Goal: Transaction & Acquisition: Purchase product/service

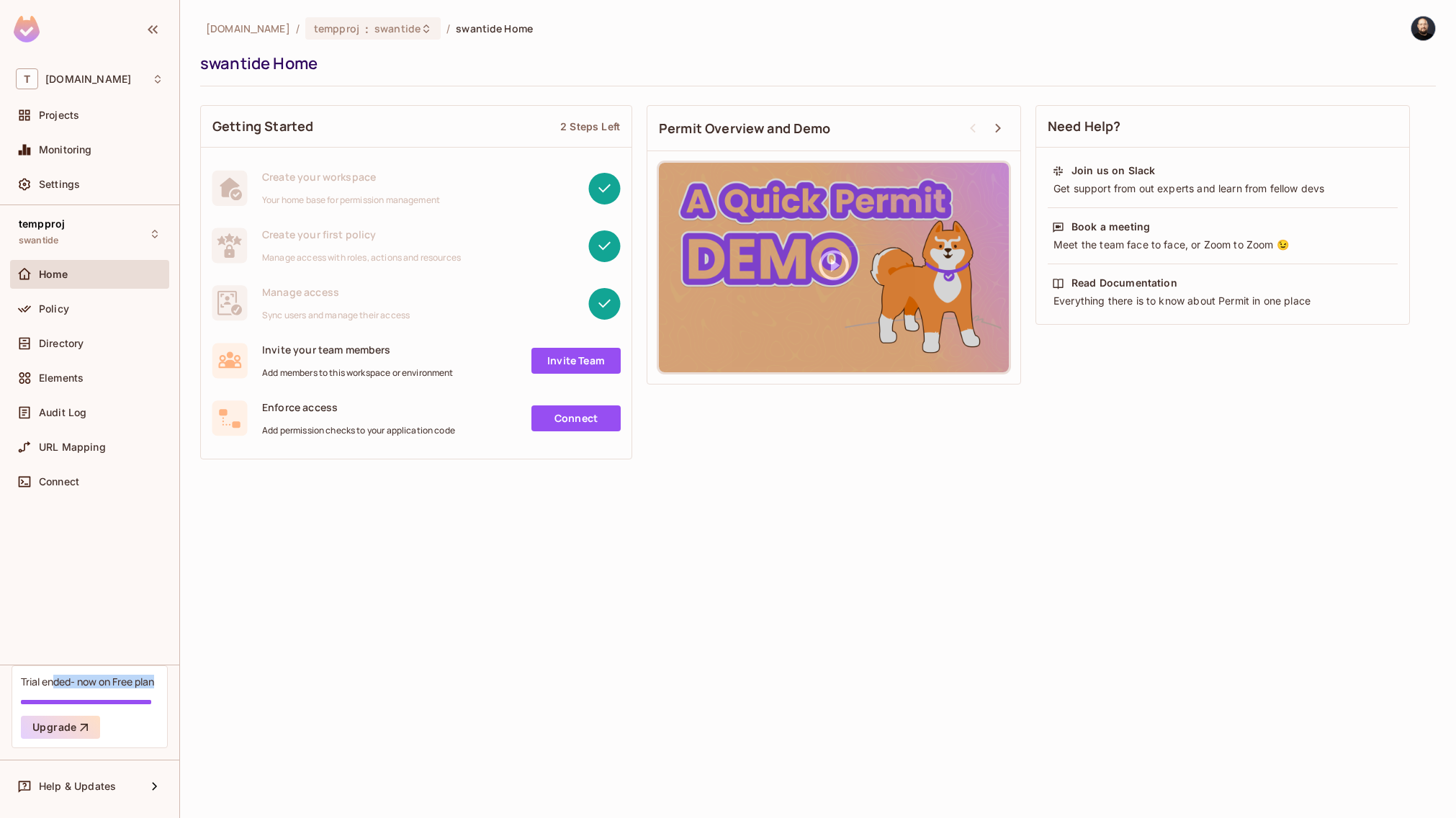
drag, startPoint x: 54, startPoint y: 679, endPoint x: 174, endPoint y: 690, distance: 120.5
click at [174, 690] on div "Trial ended- now on Free plan Upgrade Help & Updates" at bounding box center [89, 741] width 179 height 153
click at [123, 683] on div "Trial ended- now on Free plan" at bounding box center [86, 682] width 133 height 14
click at [121, 682] on div "Trial ended- now on Free plan" at bounding box center [86, 682] width 133 height 14
click at [69, 679] on div "Trial ended- now on Free plan" at bounding box center [86, 682] width 133 height 14
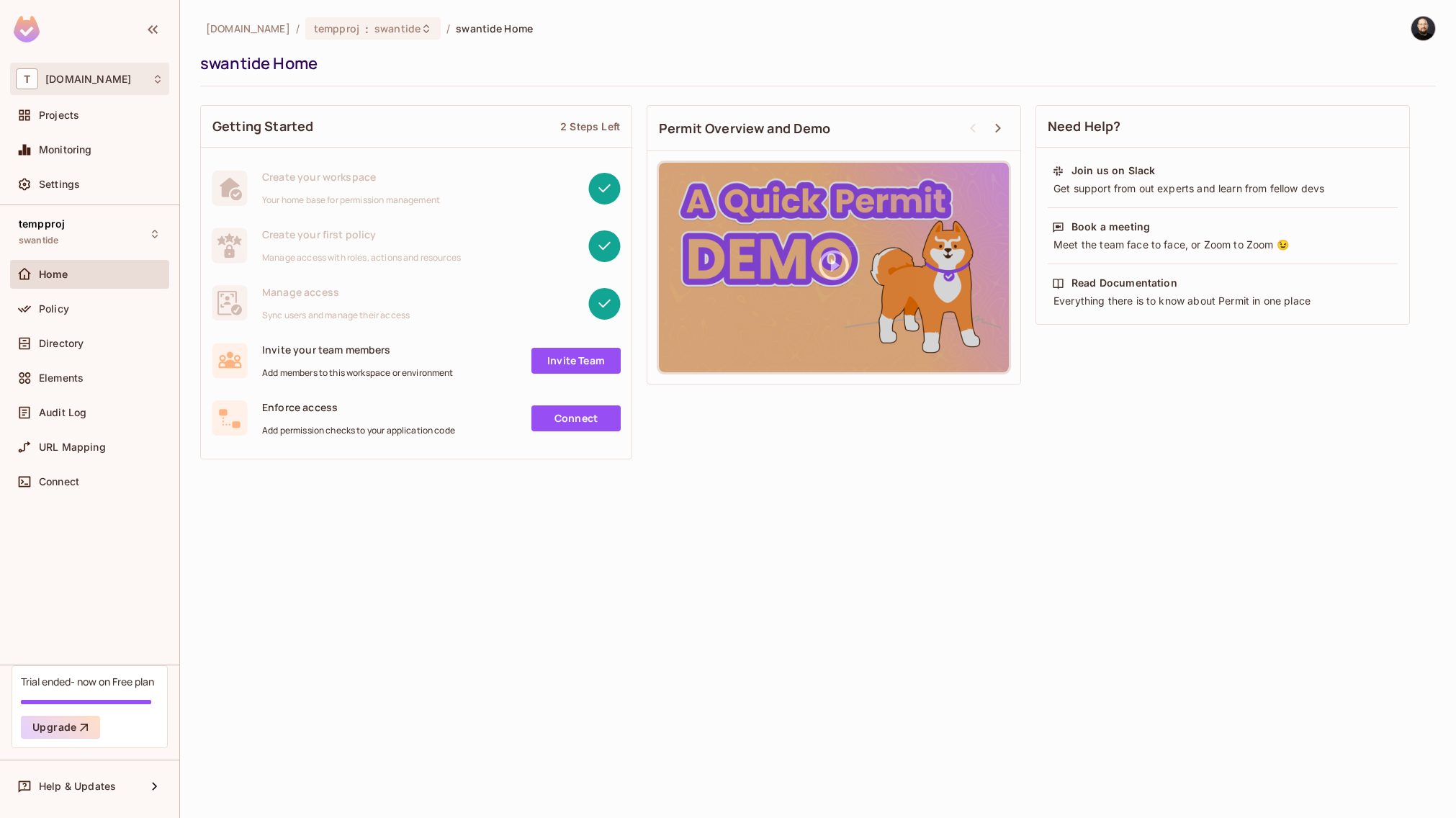
click at [102, 78] on span "[DOMAIN_NAME]" at bounding box center [88, 79] width 85 height 11
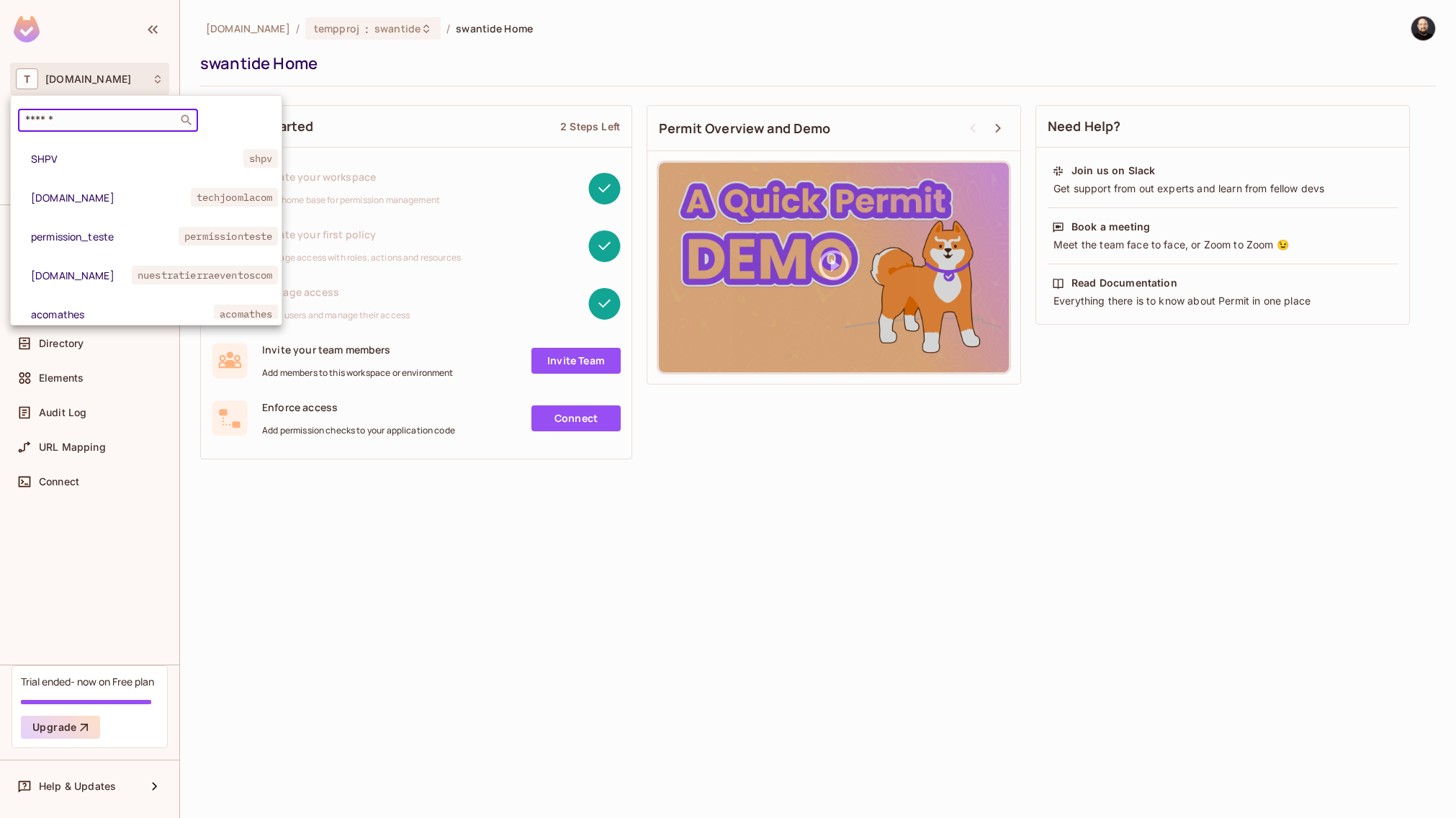
click at [98, 116] on input "text" at bounding box center [98, 121] width 151 height 15
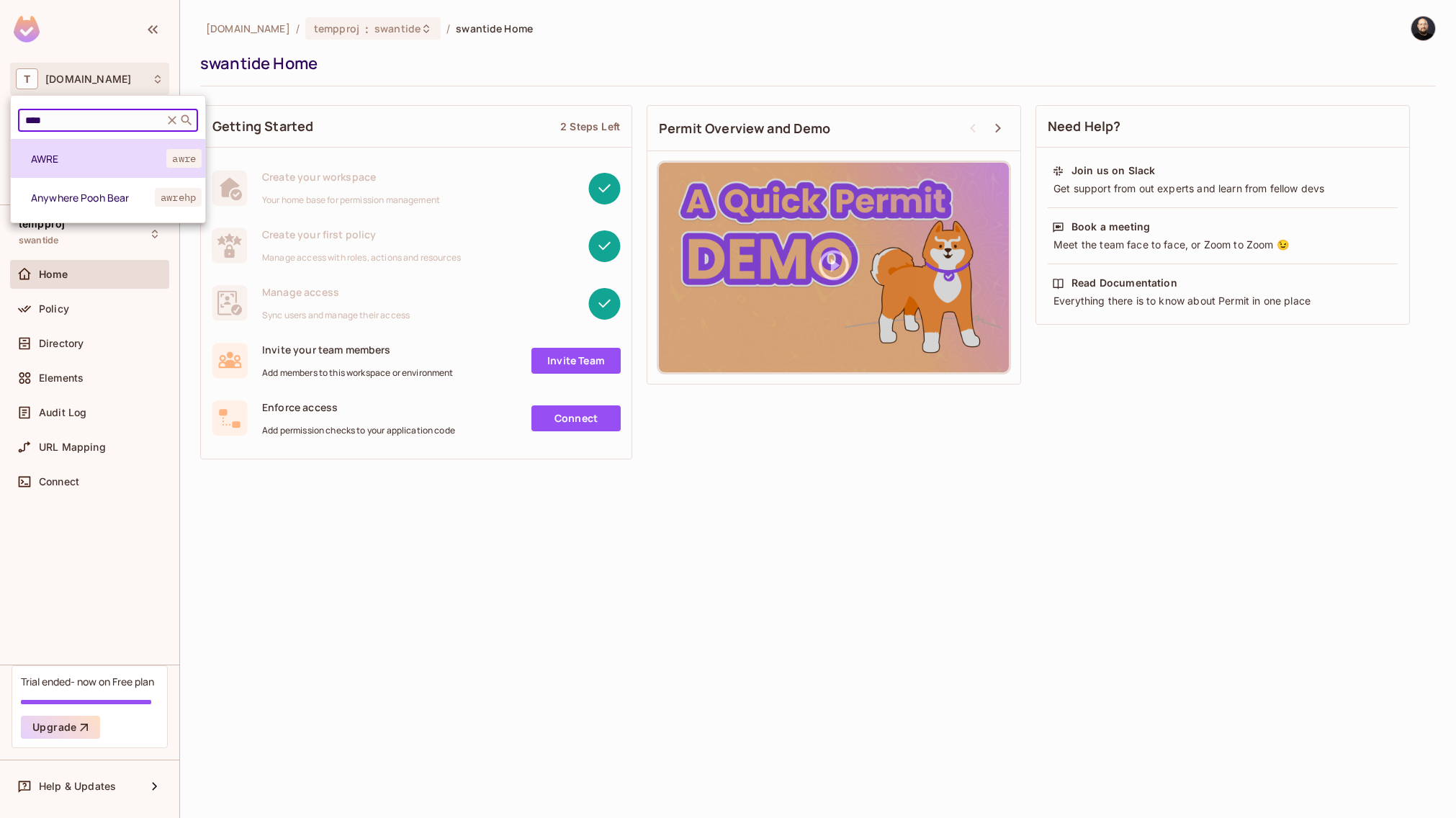
type input "****"
click at [86, 163] on span "AWRE" at bounding box center [98, 159] width 136 height 14
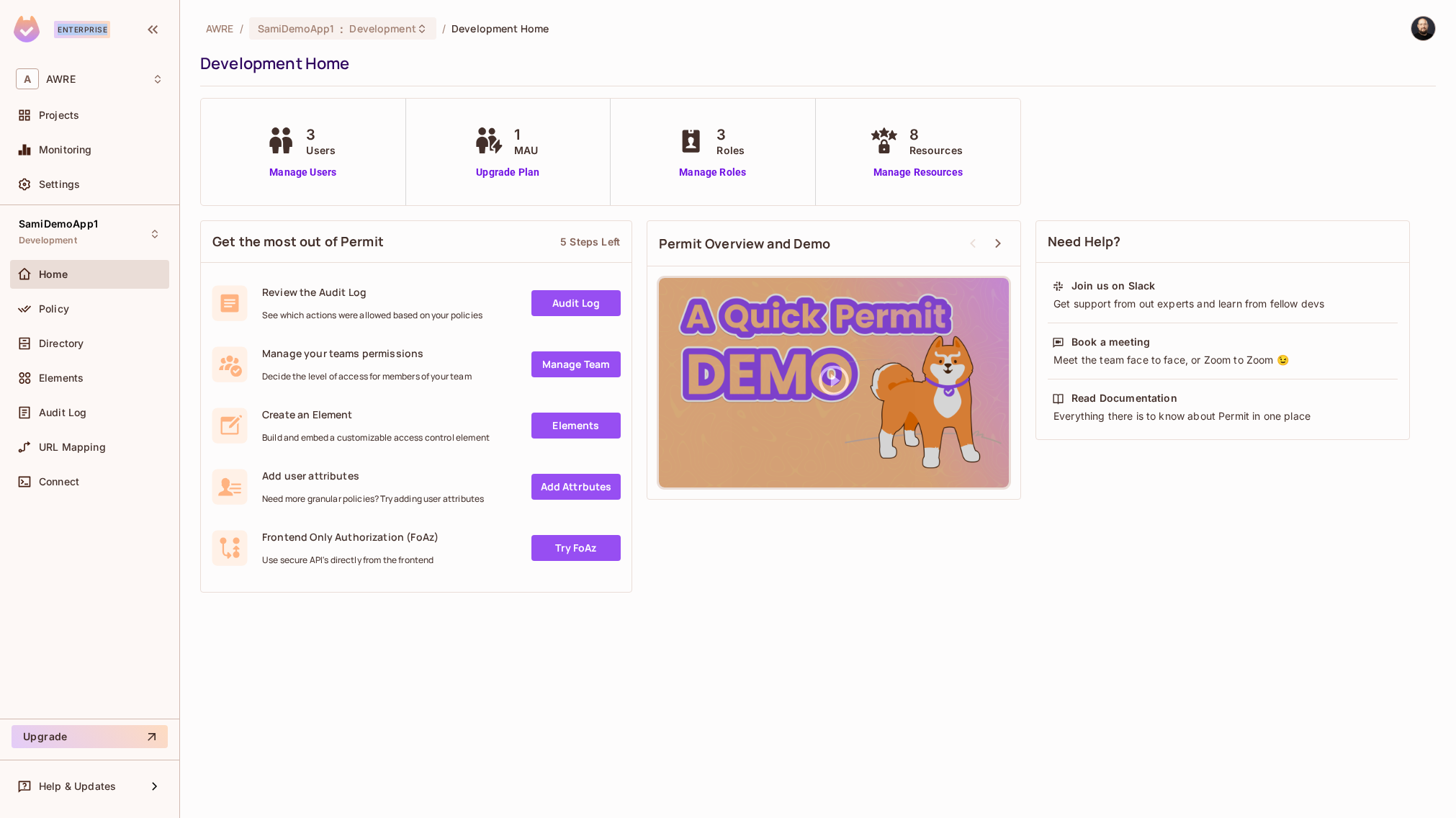
drag, startPoint x: 79, startPoint y: 32, endPoint x: 108, endPoint y: 32, distance: 29.0
click at [108, 32] on div "Enterprise" at bounding box center [82, 29] width 56 height 18
click at [99, 26] on div "Enterprise" at bounding box center [82, 29] width 56 height 18
click at [92, 28] on div "Enterprise" at bounding box center [82, 29] width 56 height 18
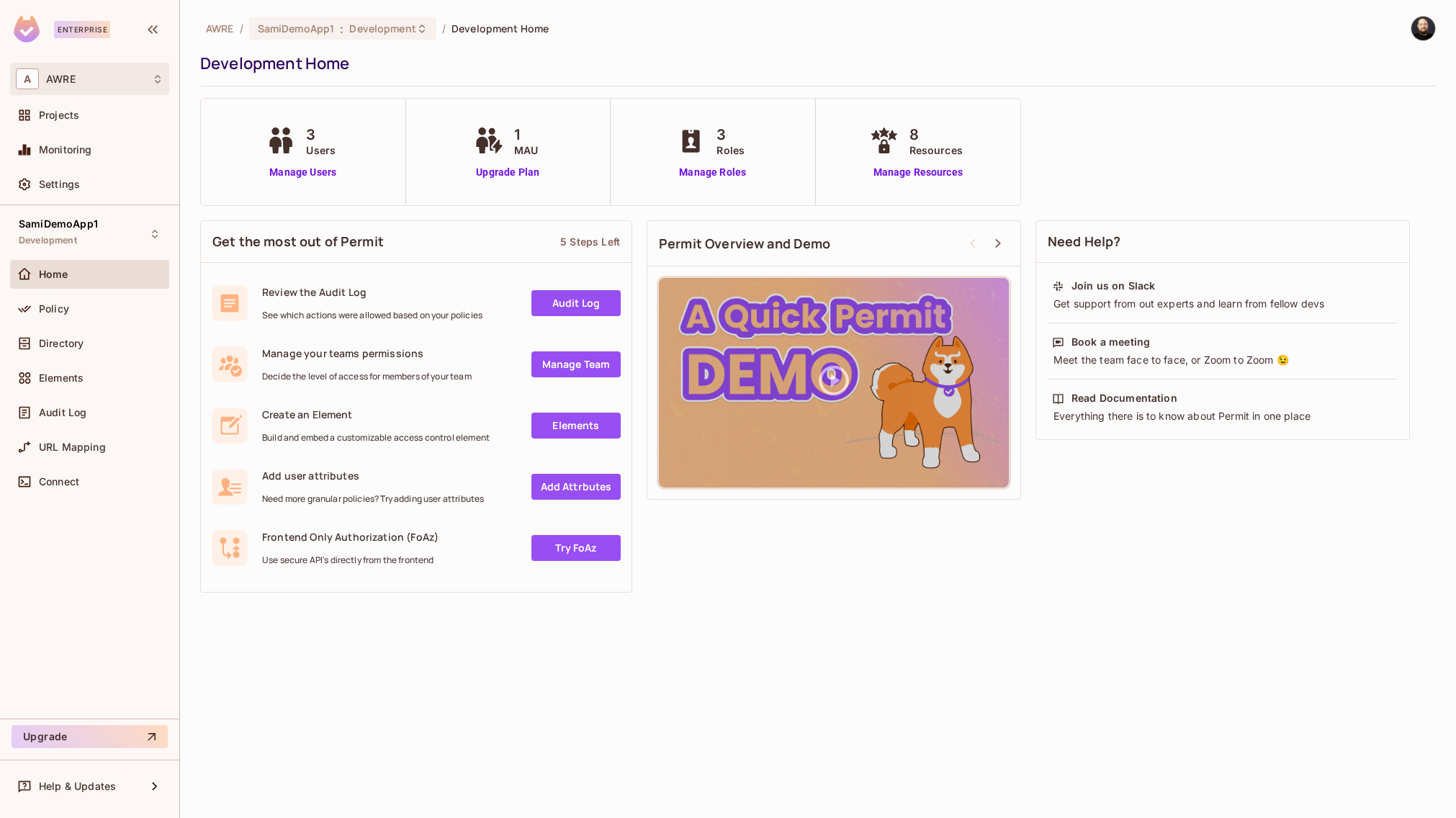
click at [96, 73] on div "A AWRE" at bounding box center [89, 79] width 148 height 20
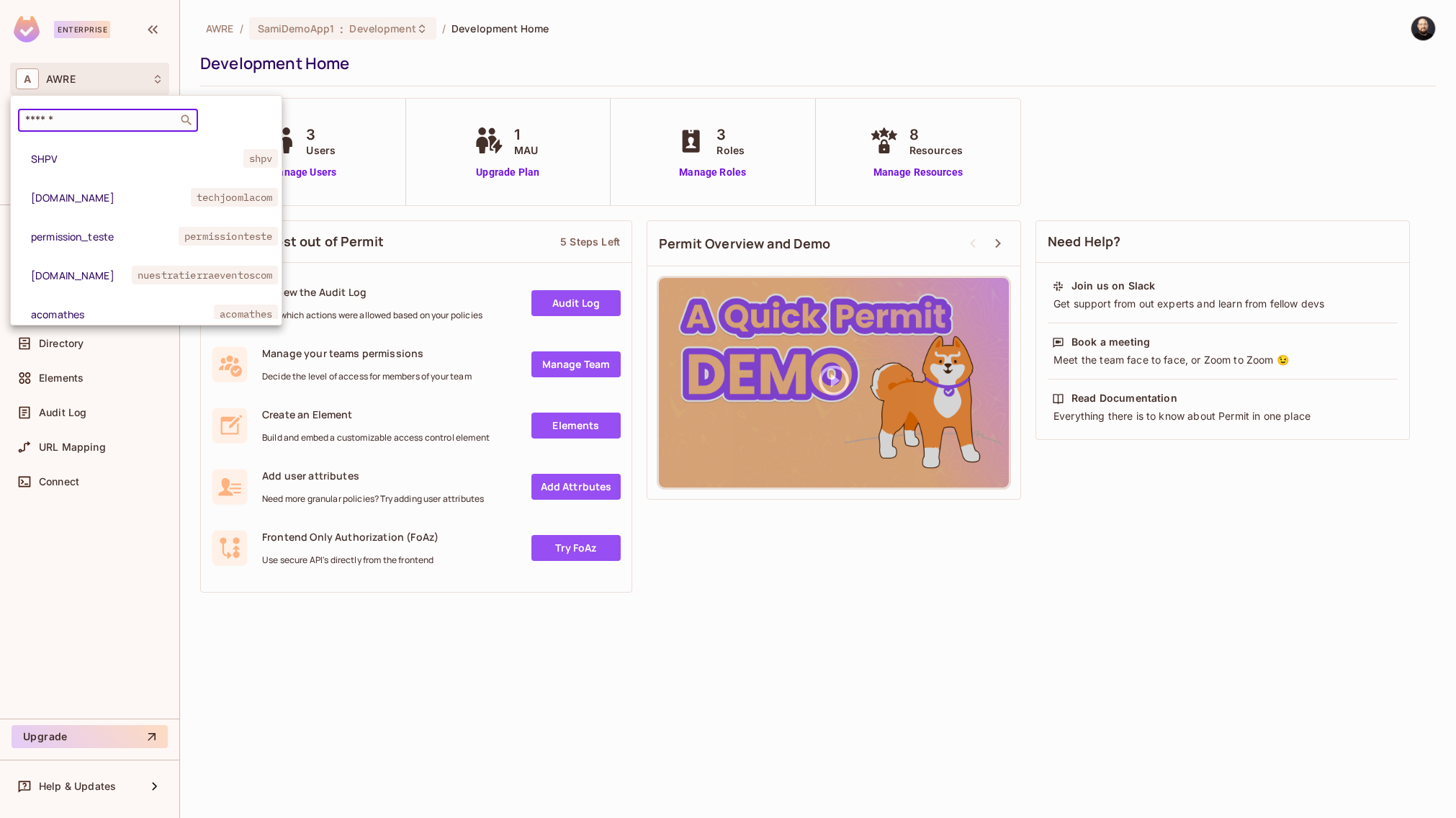
click at [91, 113] on input "text" at bounding box center [98, 121] width 151 height 15
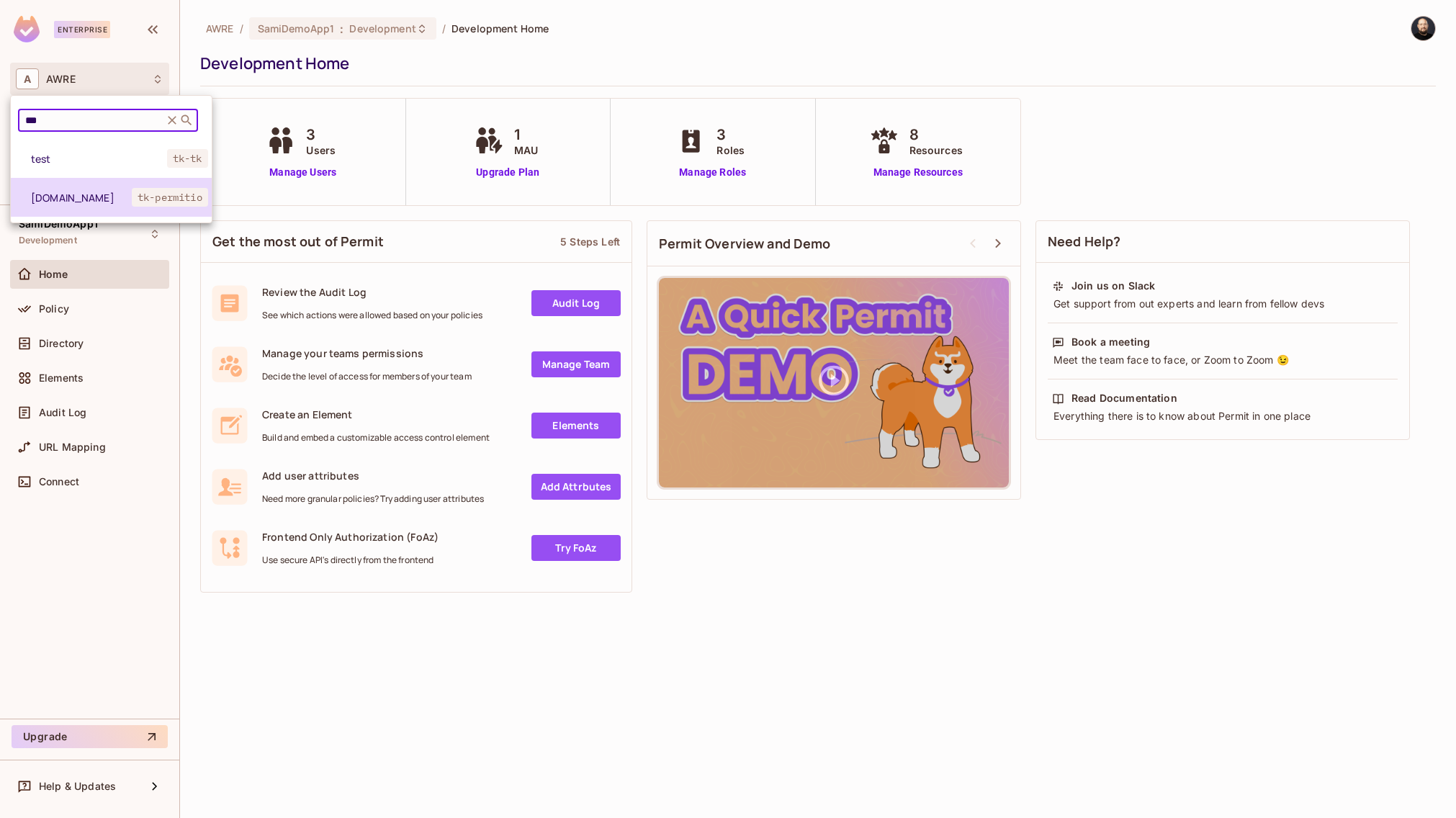
type input "***"
click at [68, 194] on span "[DOMAIN_NAME]" at bounding box center [81, 198] width 101 height 14
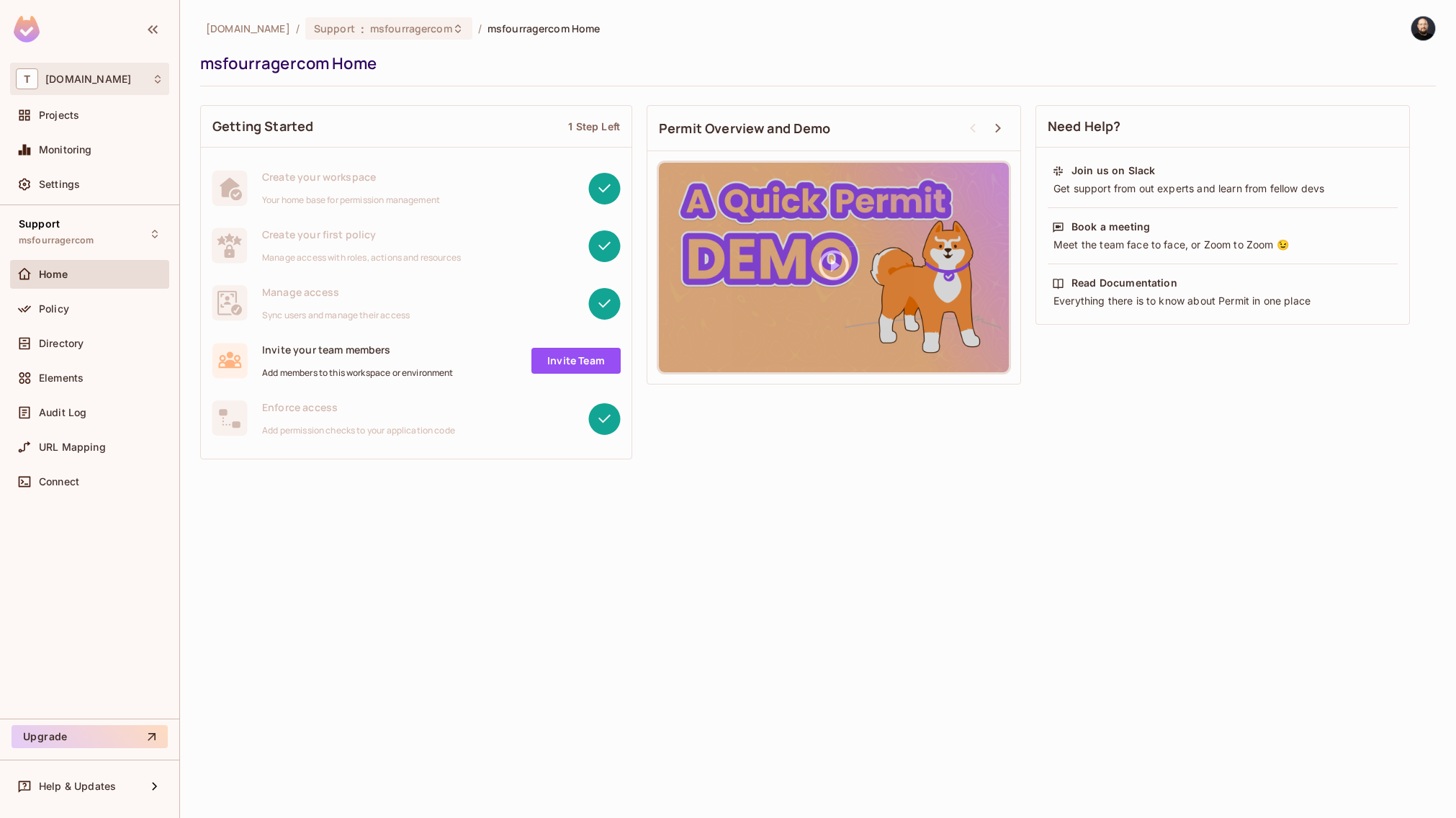
click at [107, 89] on div "T [DOMAIN_NAME]" at bounding box center [89, 78] width 159 height 32
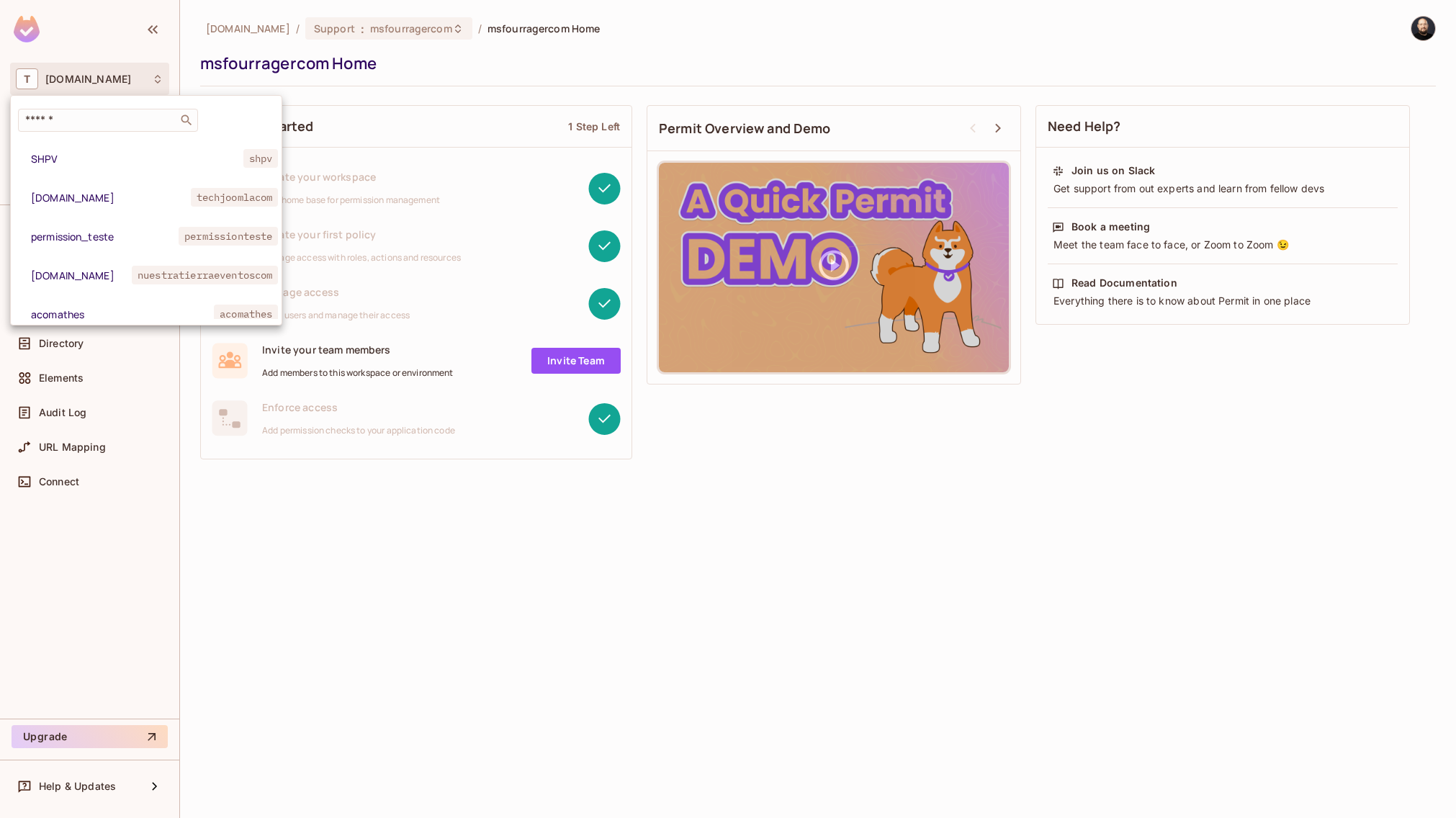
click at [114, 47] on div at bounding box center [728, 409] width 1456 height 818
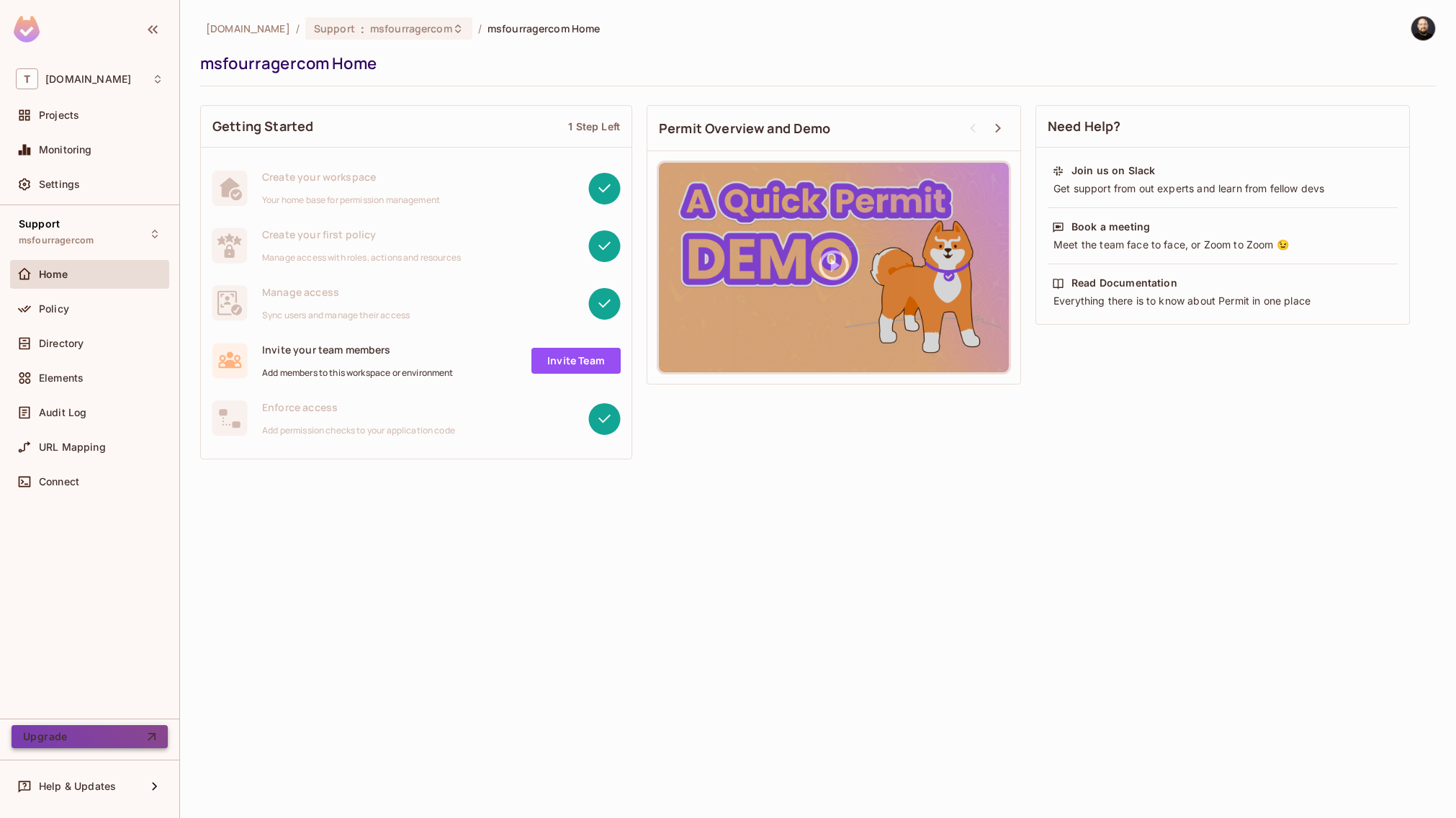
click at [117, 737] on button "Upgrade" at bounding box center [89, 736] width 156 height 23
click at [88, 188] on div "Settings" at bounding box center [101, 184] width 124 height 11
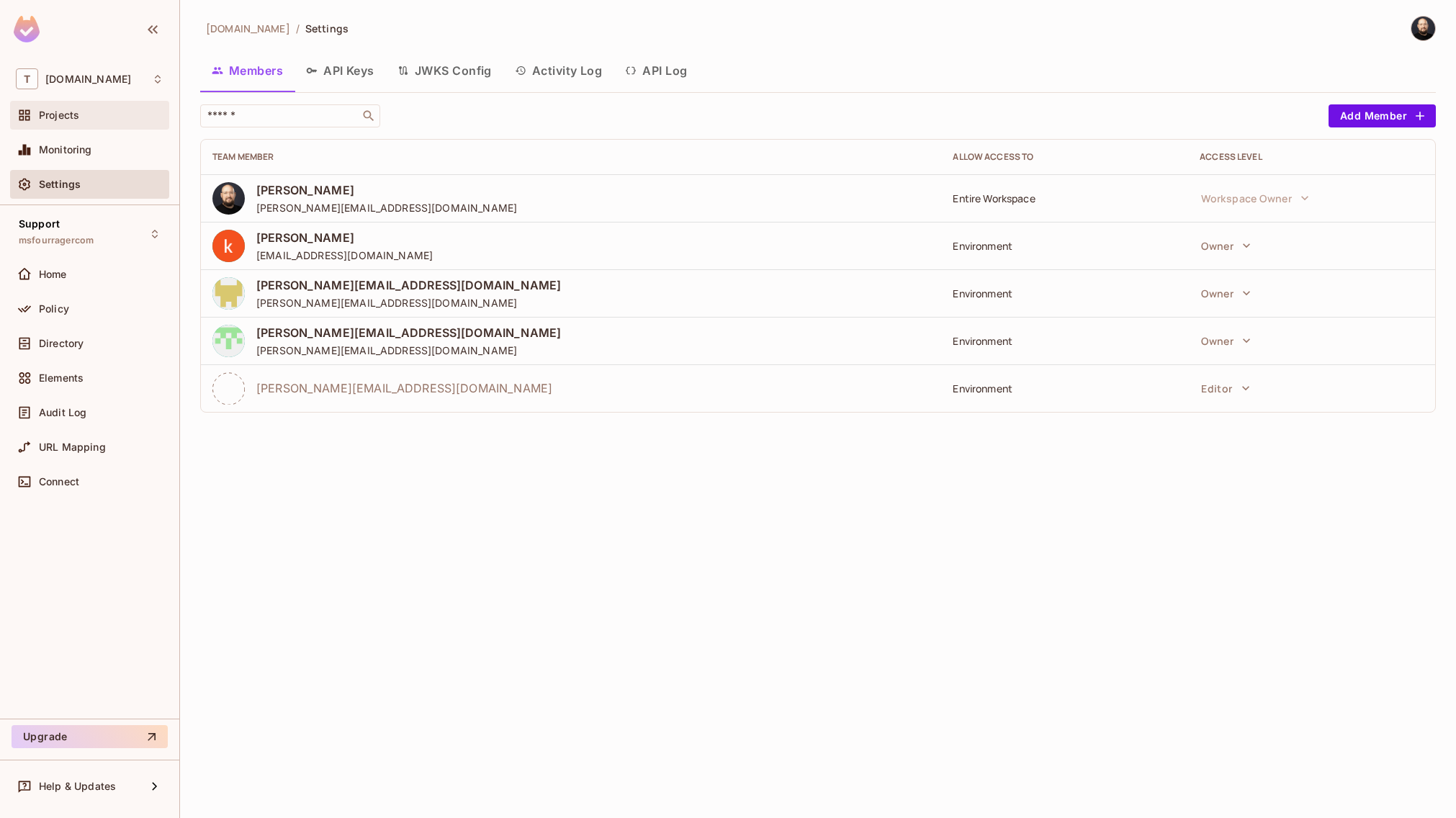
click at [66, 127] on div "Projects" at bounding box center [89, 115] width 159 height 29
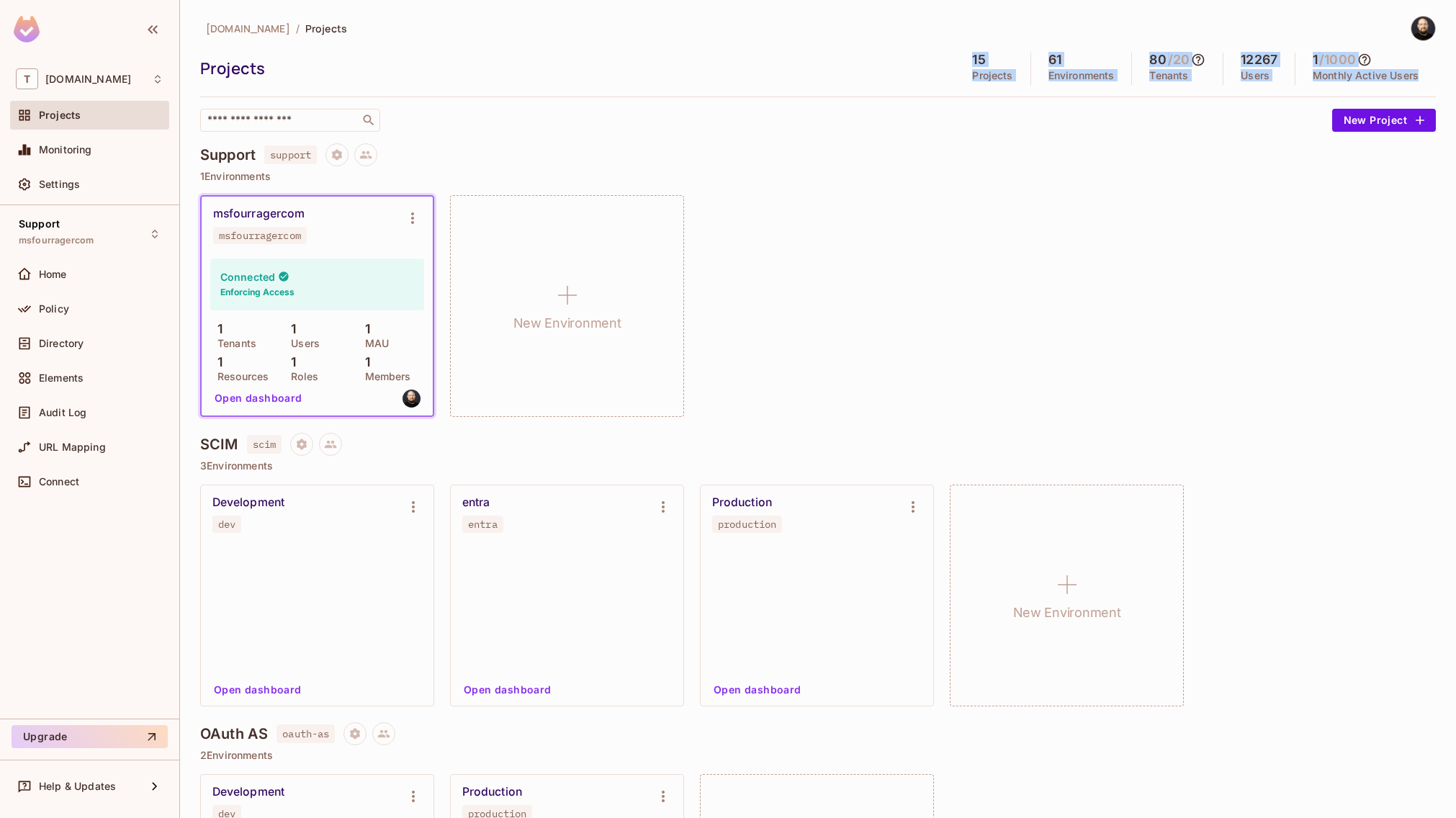
drag, startPoint x: 942, startPoint y: 69, endPoint x: 1328, endPoint y: 90, distance: 386.6
click at [1328, 90] on div "[DOMAIN_NAME] / Projects Projects 15 Projects 61 Environments 80 / 20 Tenants 1…" at bounding box center [818, 73] width 1236 height 116
click at [1331, 71] on p "Monthly Active Users" at bounding box center [1366, 75] width 106 height 11
drag, startPoint x: 1331, startPoint y: 71, endPoint x: 885, endPoint y: 50, distance: 446.5
click at [885, 50] on div "[DOMAIN_NAME] / Projects Projects 15 Projects 61 Environments 80 / 20 Tenants 1…" at bounding box center [818, 73] width 1236 height 116
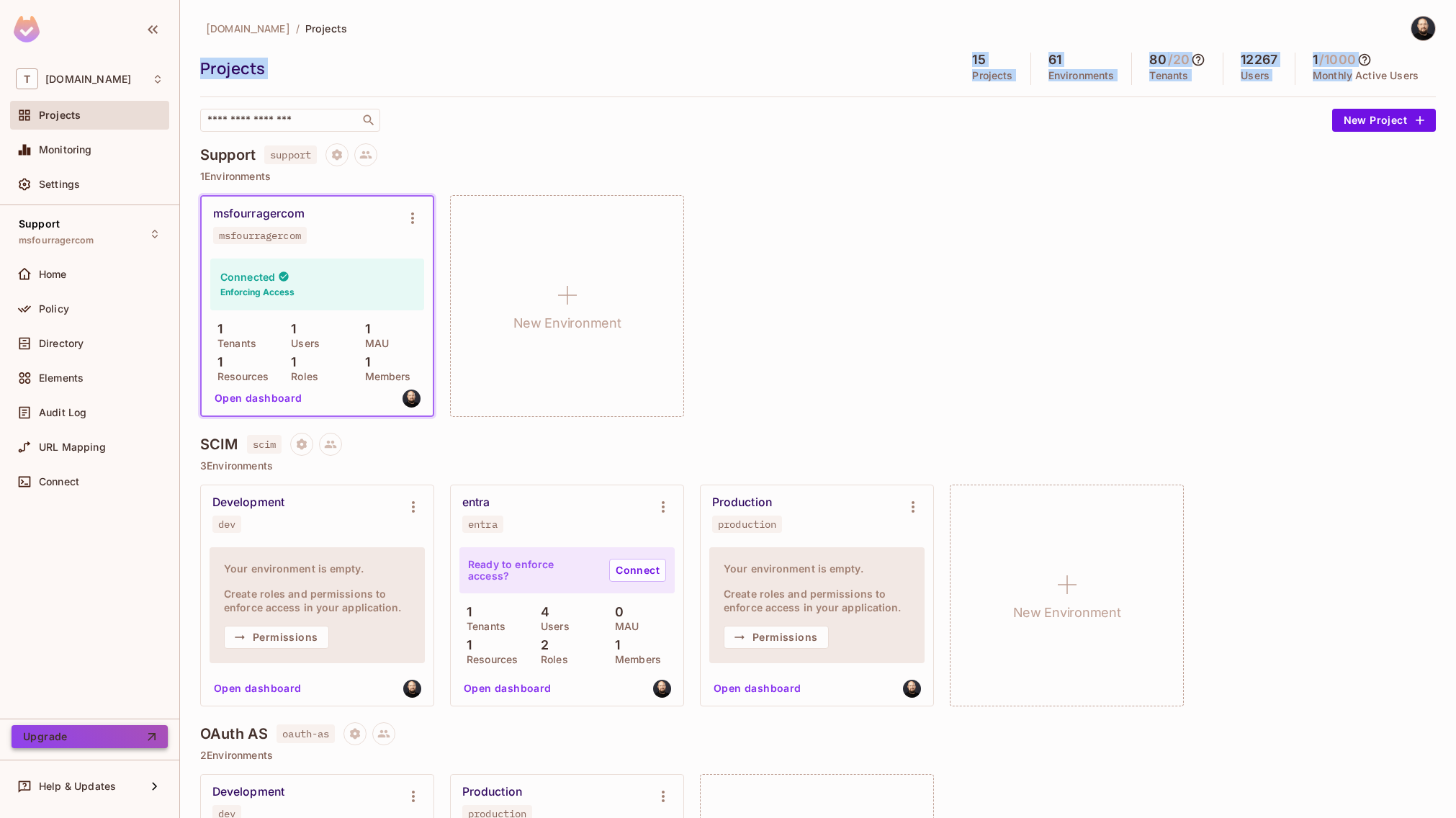
click at [81, 737] on button "Upgrade" at bounding box center [89, 736] width 156 height 23
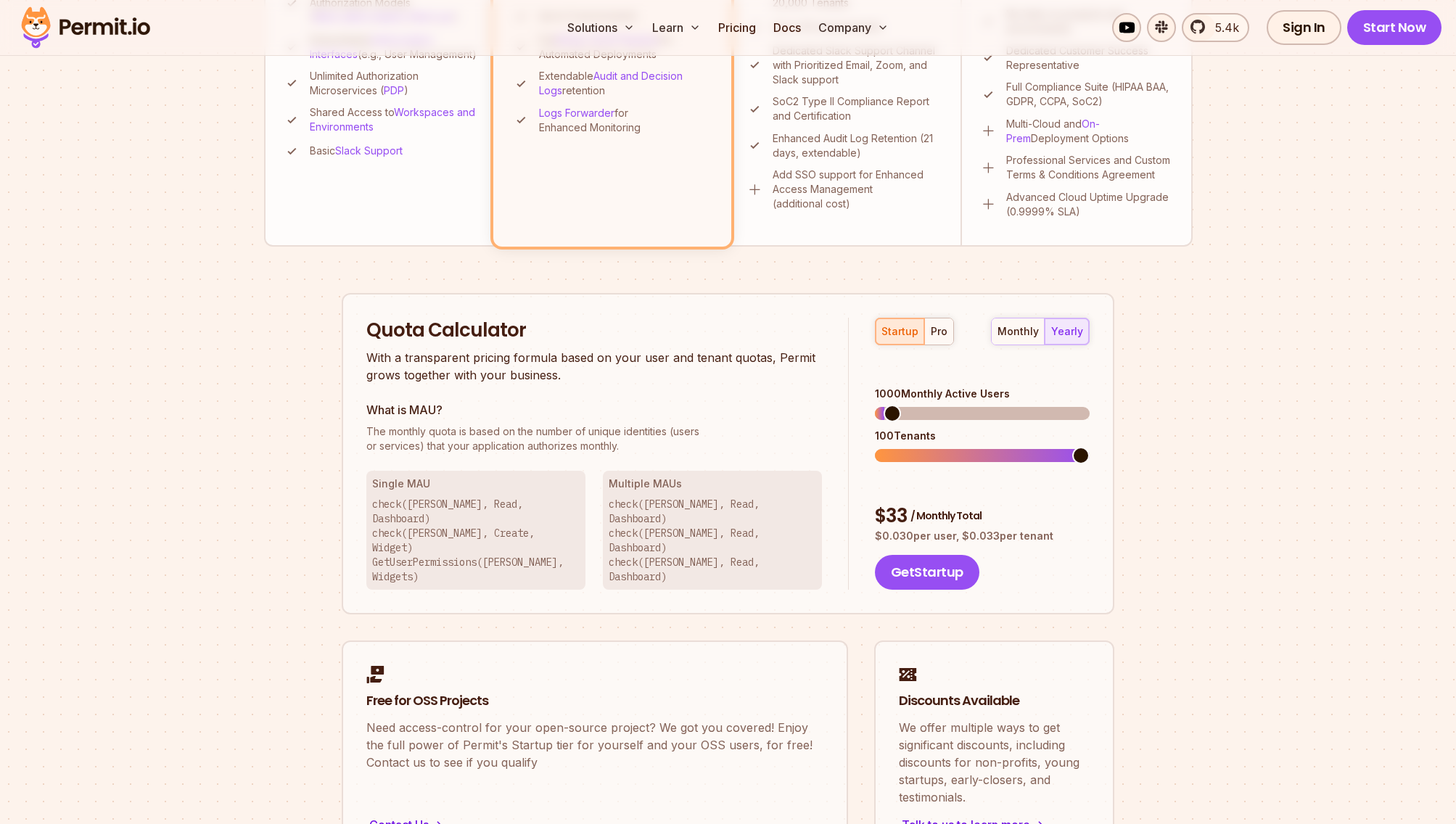
scroll to position [690, 0]
click at [932, 328] on div "pro" at bounding box center [939, 331] width 17 height 15
click at [903, 338] on button "startup" at bounding box center [900, 331] width 49 height 26
click at [874, 404] on span at bounding box center [883, 412] width 18 height 18
click at [930, 555] on button "Get Startup" at bounding box center [927, 571] width 105 height 35
